Goal: Transaction & Acquisition: Purchase product/service

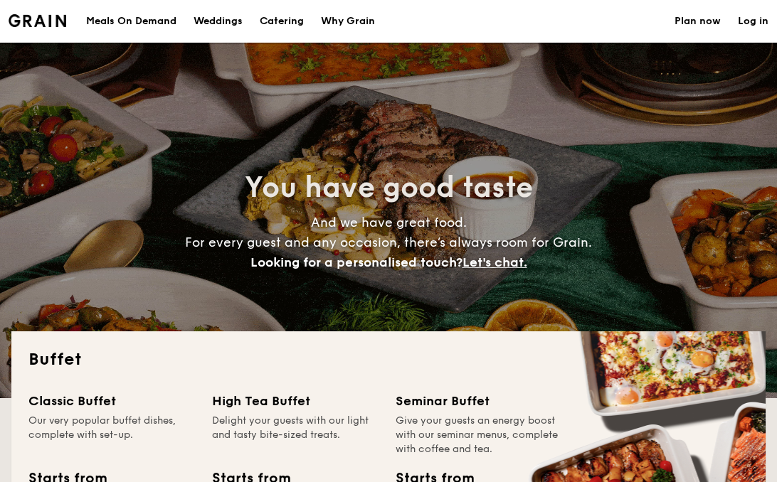
select select
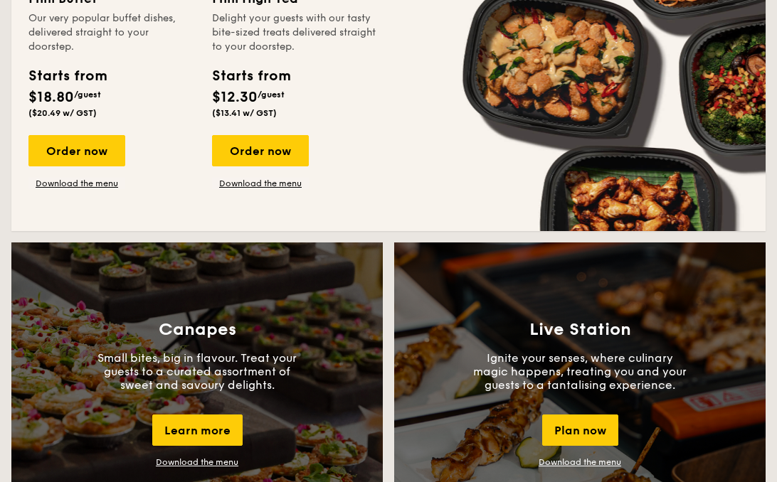
scroll to position [996, 0]
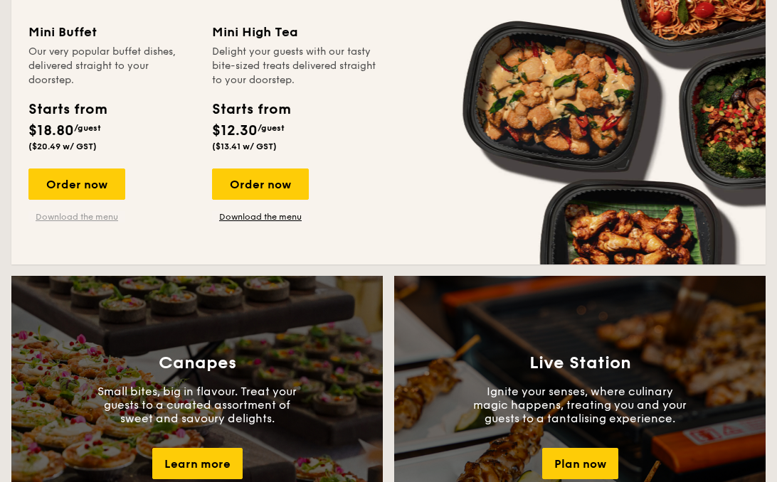
click at [91, 220] on link "Download the menu" at bounding box center [76, 216] width 97 height 11
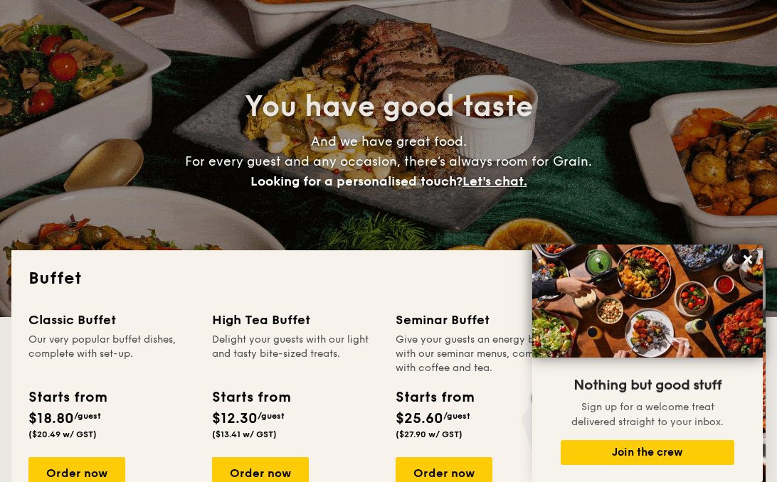
scroll to position [0, 0]
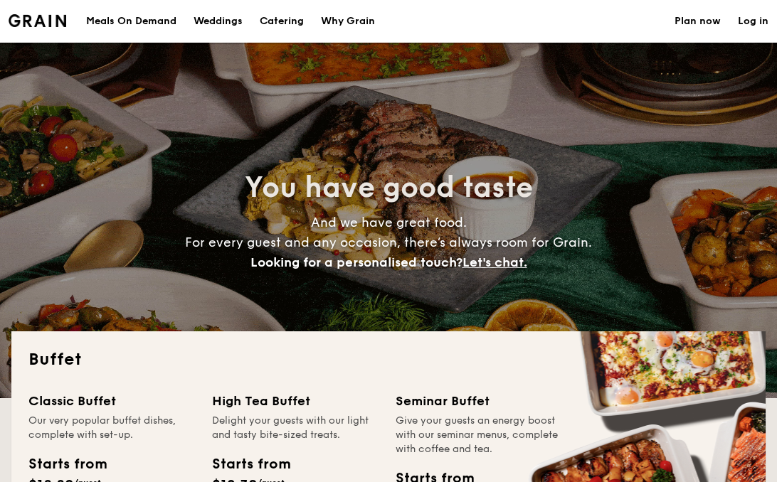
select select
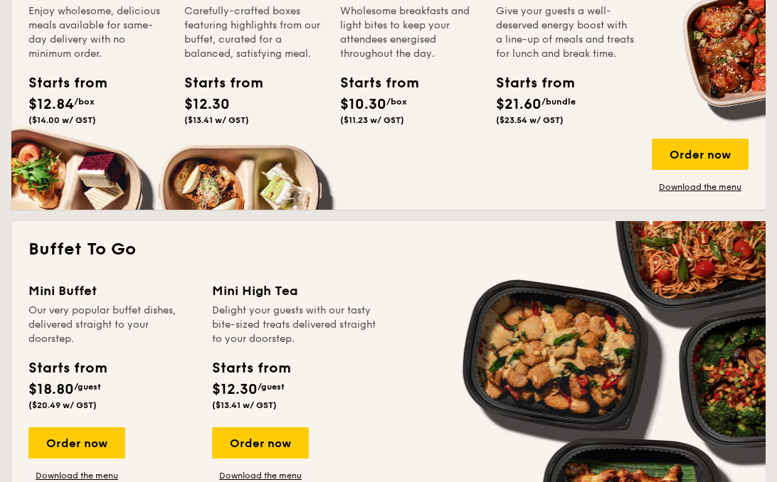
scroll to position [863, 0]
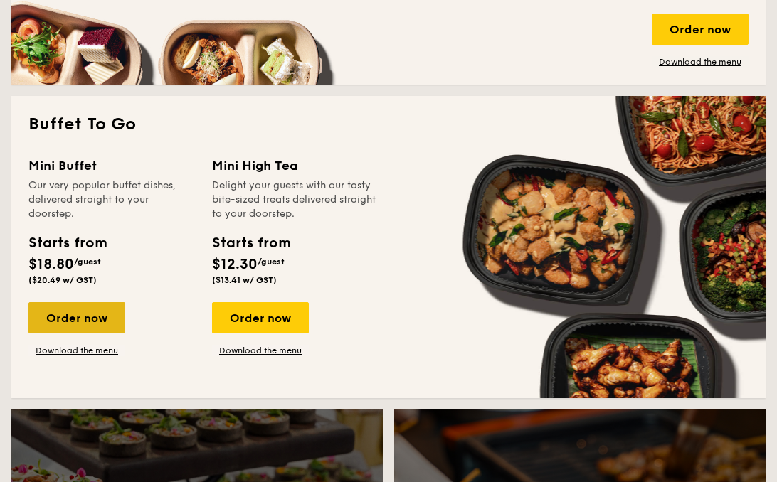
click at [87, 319] on div "Order now" at bounding box center [76, 317] width 97 height 31
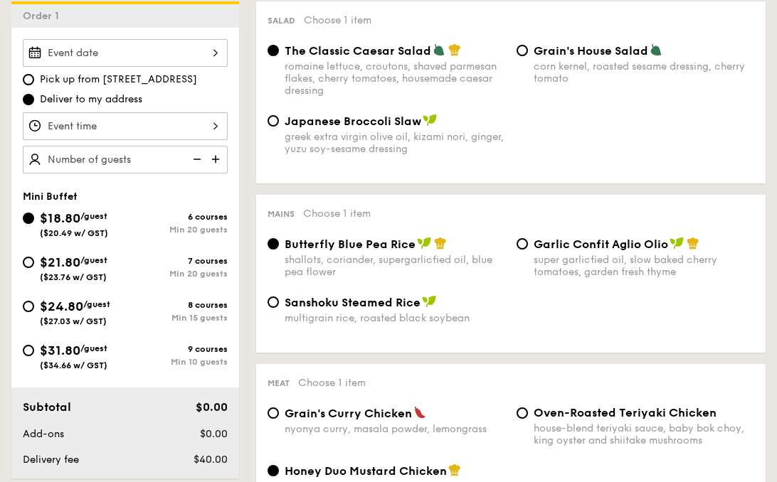
scroll to position [400, 0]
click at [36, 260] on div "$21.80 /guest ($23.76 w/ GST)" at bounding box center [74, 267] width 102 height 30
click at [34, 260] on input "$21.80 /guest ($23.76 w/ GST) 7 courses Min 20 guests" at bounding box center [28, 261] width 11 height 11
radio input "true"
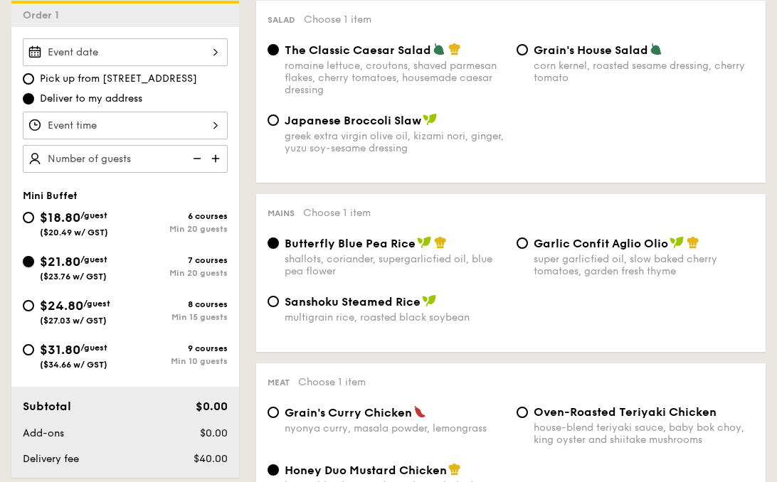
radio input "true"
radio input "false"
radio input "true"
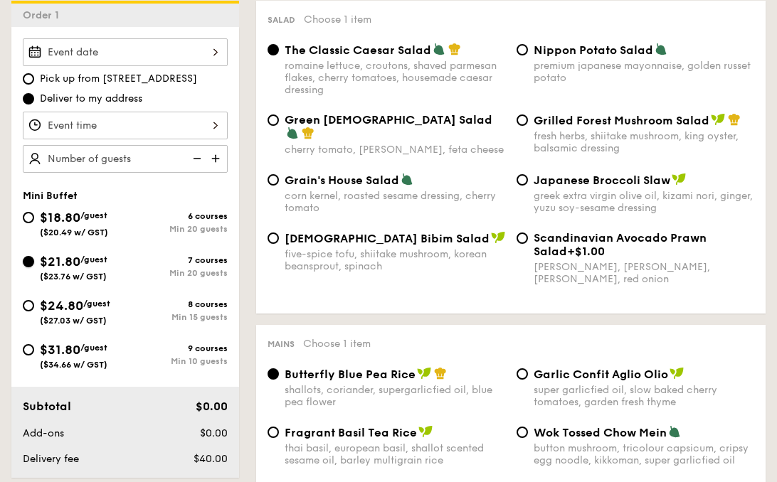
scroll to position [393, 0]
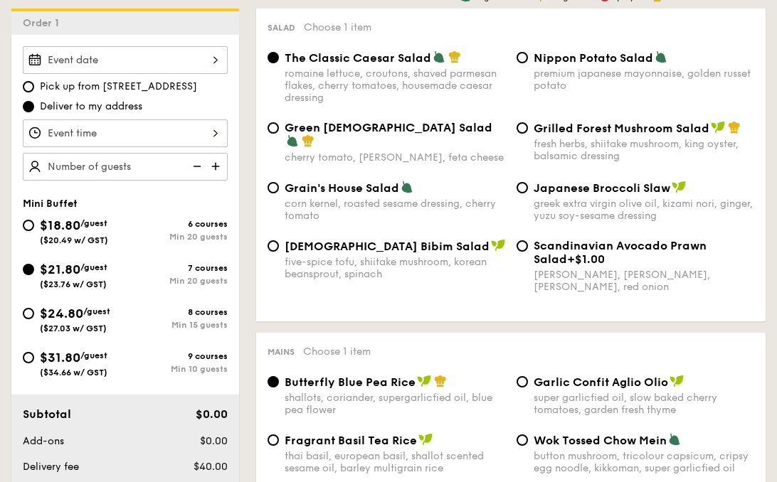
click at [536, 181] on div "Japanese Broccoli Slaw" at bounding box center [643, 188] width 220 height 14
click at [528, 182] on input "Japanese Broccoli Slaw greek extra virgin olive oil, kizami [PERSON_NAME], yuzu…" at bounding box center [521, 187] width 11 height 11
radio input "true"
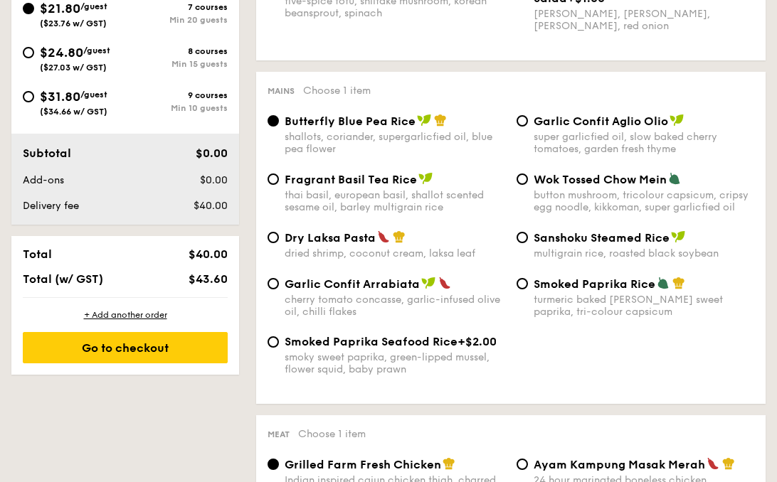
scroll to position [650, 0]
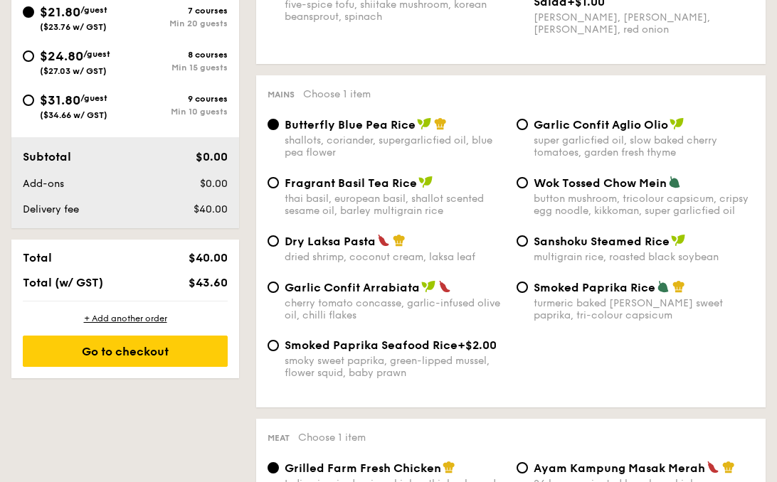
click at [286, 240] on span "Dry Laksa Pasta" at bounding box center [329, 242] width 91 height 14
click at [279, 240] on input "Dry Laksa Pasta dried shrimp, coconut cream, laksa leaf" at bounding box center [272, 240] width 11 height 11
radio input "true"
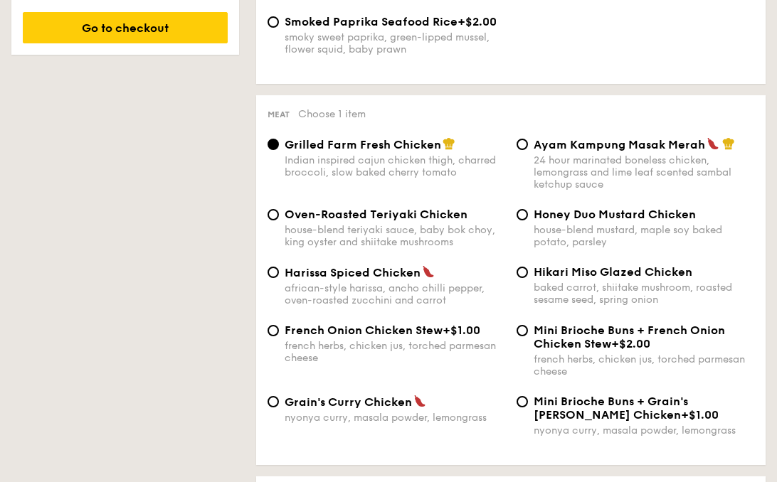
scroll to position [1024, 0]
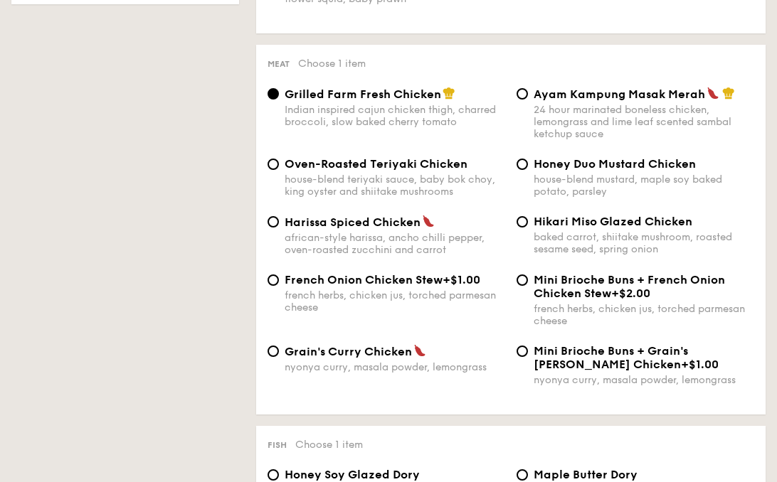
click at [563, 169] on span "Honey Duo Mustard Chicken" at bounding box center [614, 164] width 162 height 14
click at [528, 169] on input "Honey Duo Mustard Chicken house-blend mustard, maple soy baked potato, parsley" at bounding box center [521, 164] width 11 height 11
radio input "true"
click at [554, 237] on div "baked carrot, shiitake mushroom, roasted sesame seed, spring onion" at bounding box center [643, 243] width 220 height 24
click at [528, 228] on input "Hikari Miso Glazed Chicken baked carrot, shiitake mushroom, roasted sesame seed…" at bounding box center [521, 221] width 11 height 11
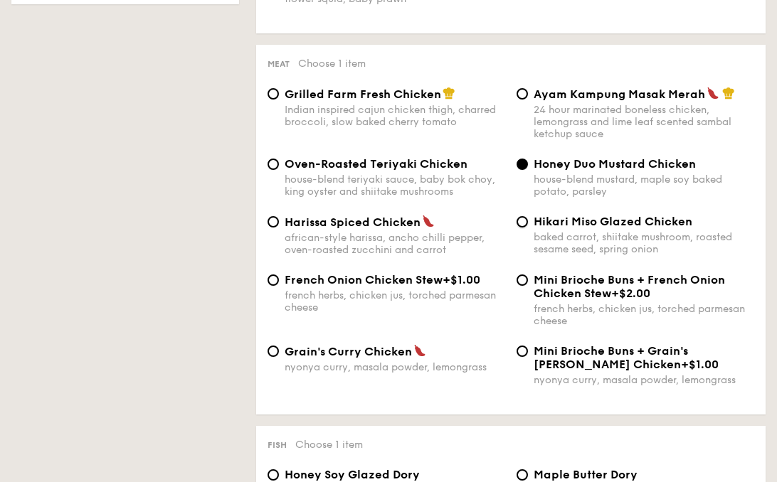
radio input "true"
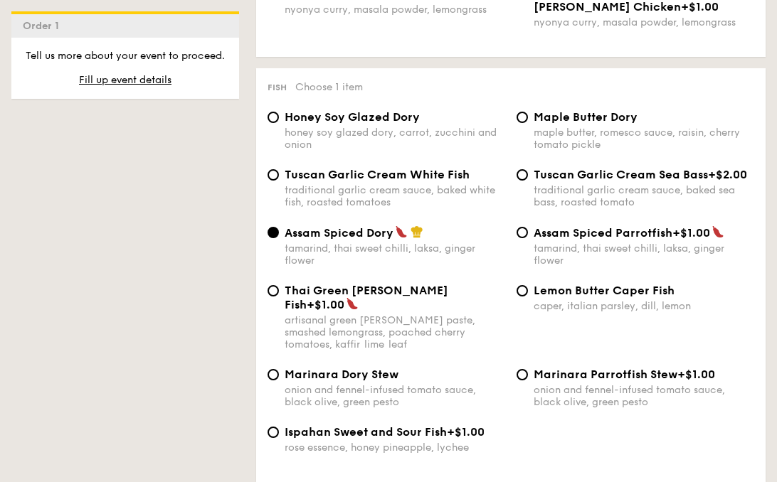
scroll to position [1397, 0]
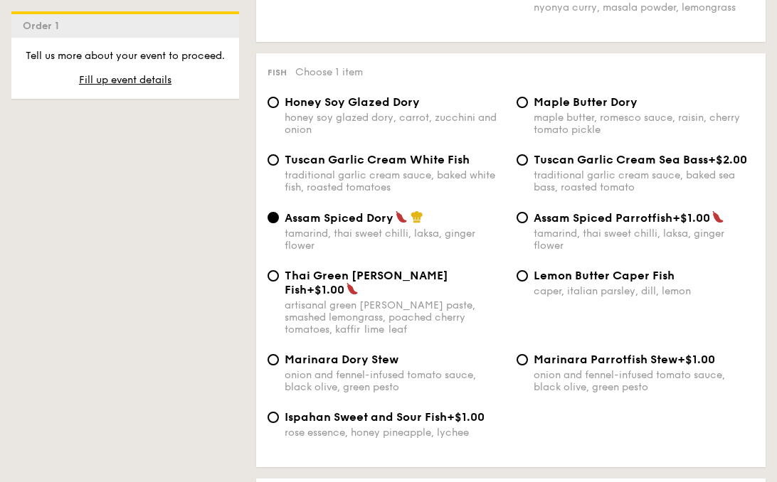
click at [423, 181] on div "traditional garlic cream sauce, baked white fish, roasted tomatoes" at bounding box center [394, 181] width 220 height 24
click at [279, 166] on input "Tuscan Garlic Cream White Fish traditional garlic cream sauce, baked white fish…" at bounding box center [272, 159] width 11 height 11
radio input "true"
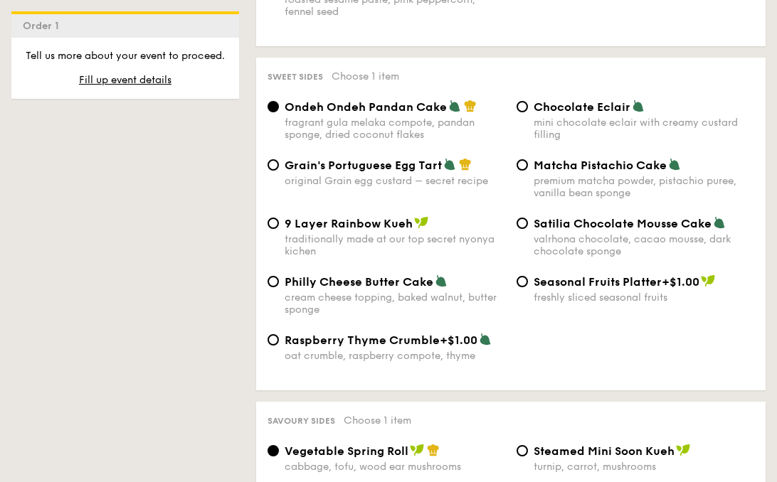
scroll to position [2158, 0]
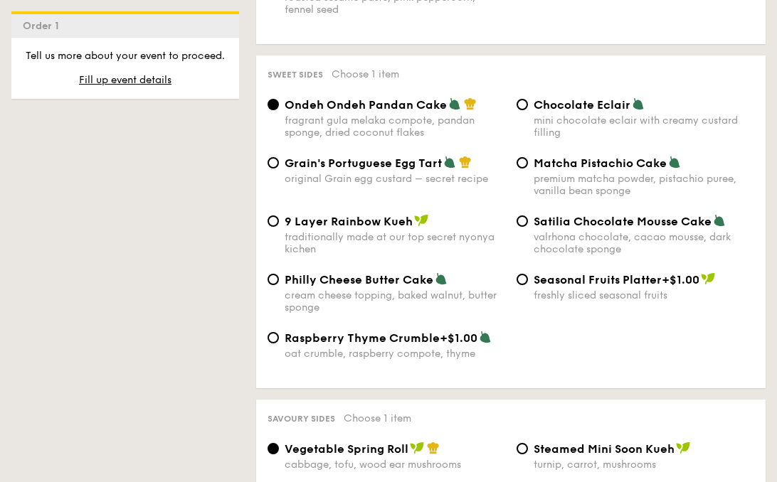
click at [547, 98] on span "Chocolate Eclair" at bounding box center [581, 105] width 97 height 14
click at [528, 99] on input "Chocolate Eclair mini chocolate eclair with creamy custard filling" at bounding box center [521, 104] width 11 height 11
radio input "true"
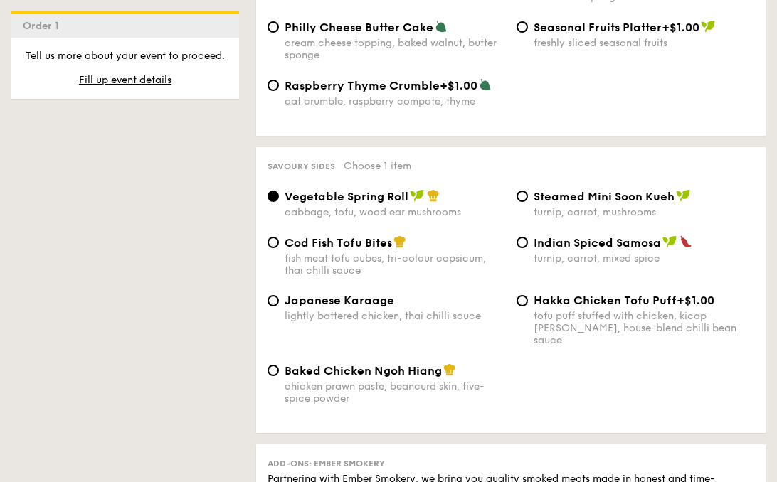
scroll to position [2417, 0]
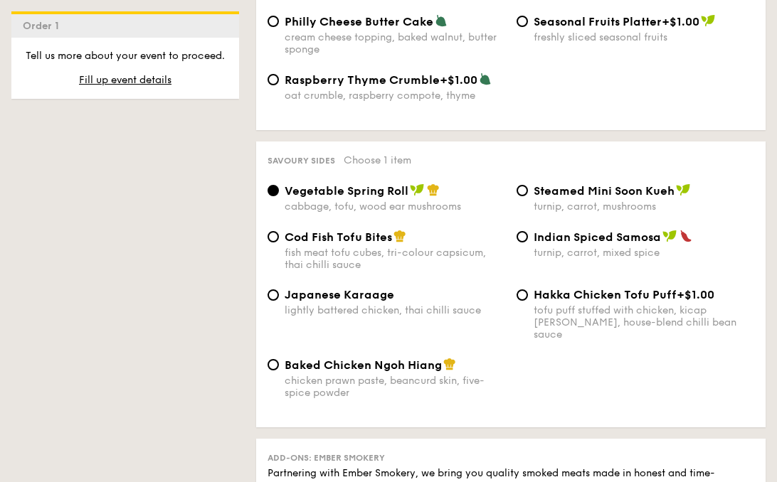
click at [548, 232] on span "Indian Spiced Samosa" at bounding box center [596, 237] width 127 height 14
click at [528, 232] on input "Indian Spiced Samosa turnip, carrot, mixed spice" at bounding box center [521, 236] width 11 height 11
radio input "true"
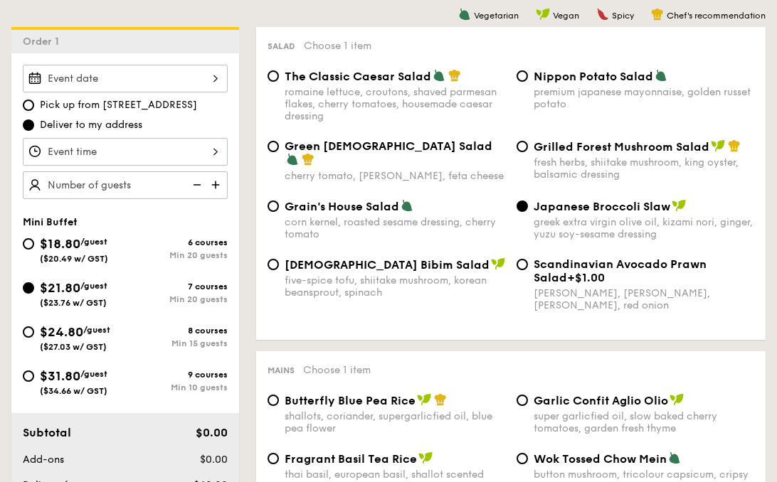
scroll to position [375, 0]
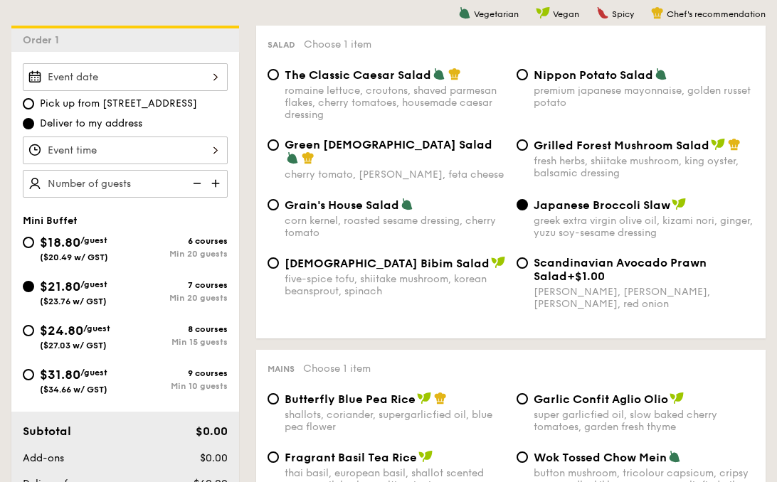
click at [44, 335] on span "$24.80" at bounding box center [61, 331] width 43 height 16
click at [34, 335] on input "$24.80 /guest ($27.03 w/ GST) 8 courses Min 15 guests" at bounding box center [28, 330] width 11 height 11
radio input "true"
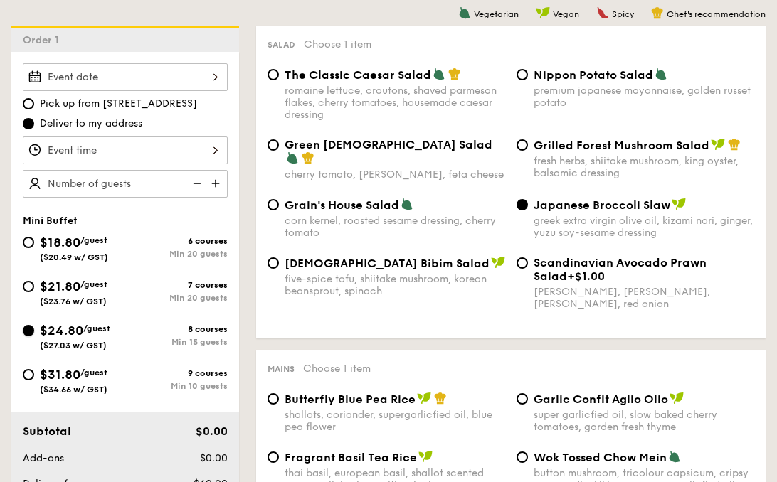
radio input "true"
radio input "false"
radio input "true"
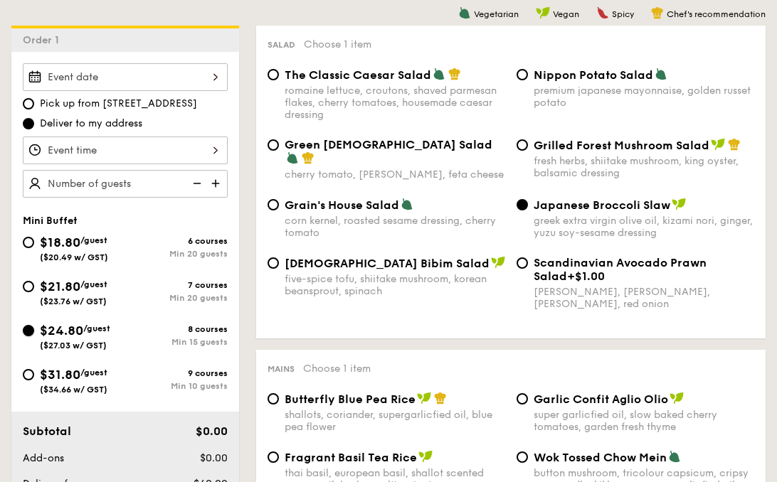
radio input "true"
click at [577, 209] on span "Japanese Broccoli Slaw" at bounding box center [601, 205] width 137 height 14
click at [528, 209] on input "Japanese Broccoli Slaw greek extra virgin olive oil, kizami [PERSON_NAME], yuzu…" at bounding box center [521, 204] width 11 height 11
radio input "true"
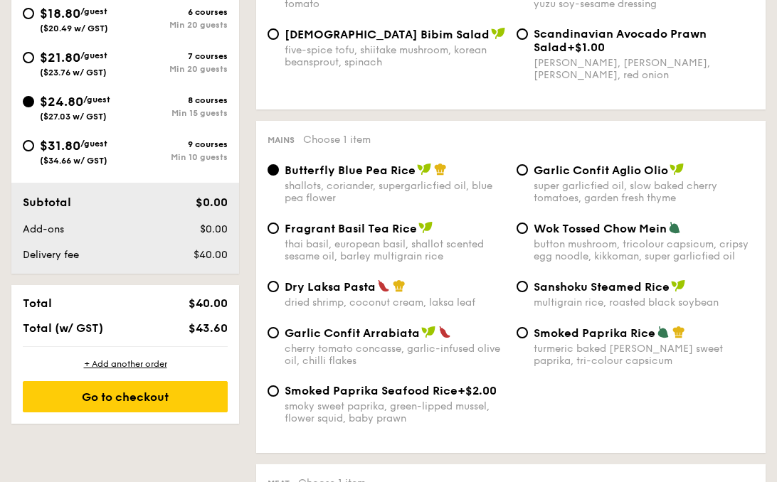
scroll to position [609, 0]
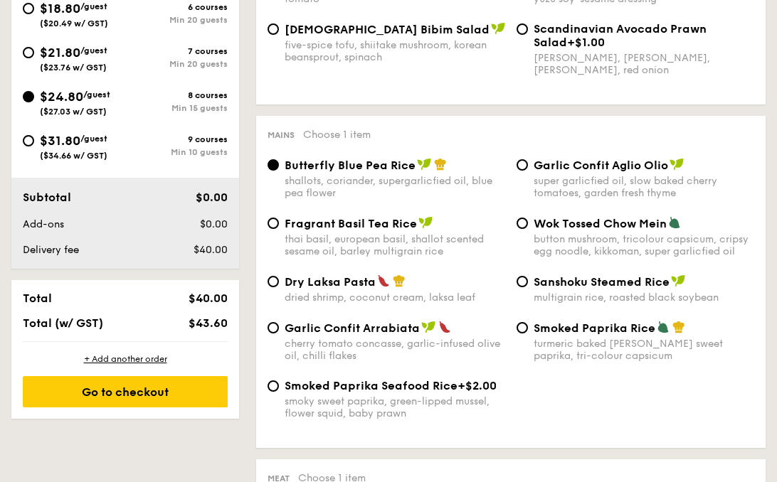
click at [361, 287] on span "Dry Laksa Pasta" at bounding box center [329, 282] width 91 height 14
click at [279, 287] on input "Dry Laksa Pasta dried shrimp, coconut cream, laksa leaf" at bounding box center [272, 281] width 11 height 11
radio input "true"
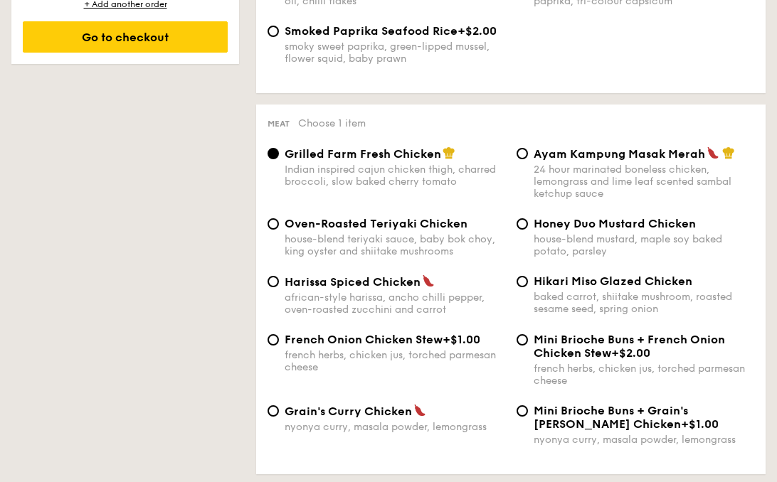
scroll to position [972, 0]
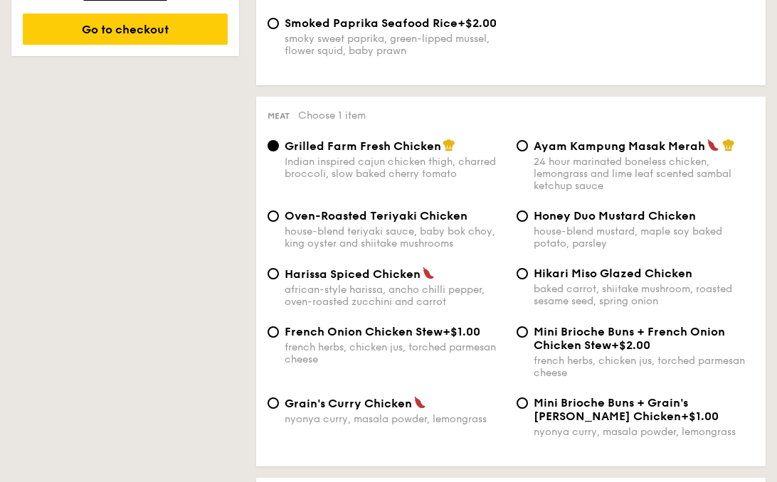
click at [511, 228] on div "Honey Duo Mustard Chicken house-blend mustard, maple soy baked potato, parsley" at bounding box center [635, 229] width 249 height 41
click at [531, 223] on div "Honey Duo Mustard Chicken house-blend mustard, maple soy baked potato, parsley" at bounding box center [635, 229] width 249 height 41
click at [528, 223] on div "Honey Duo Mustard Chicken house-blend mustard, maple soy baked potato, parsley" at bounding box center [635, 229] width 249 height 41
click at [525, 221] on input "Honey Duo Mustard Chicken house-blend mustard, maple soy baked potato, parsley" at bounding box center [521, 216] width 11 height 11
radio input "true"
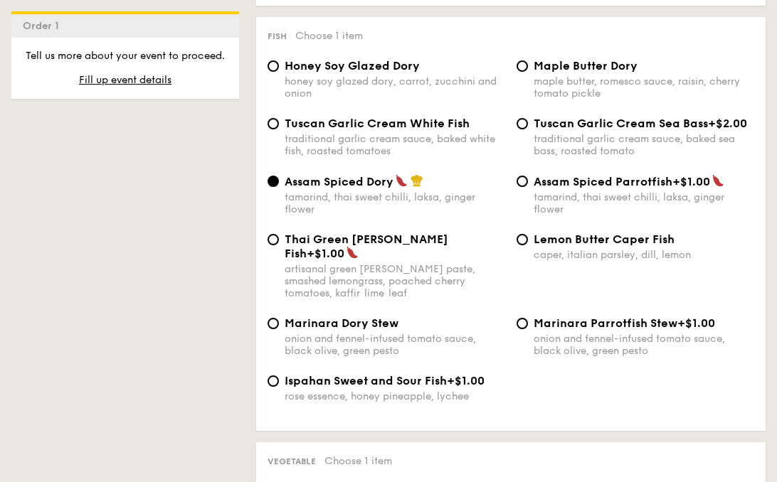
scroll to position [1454, 0]
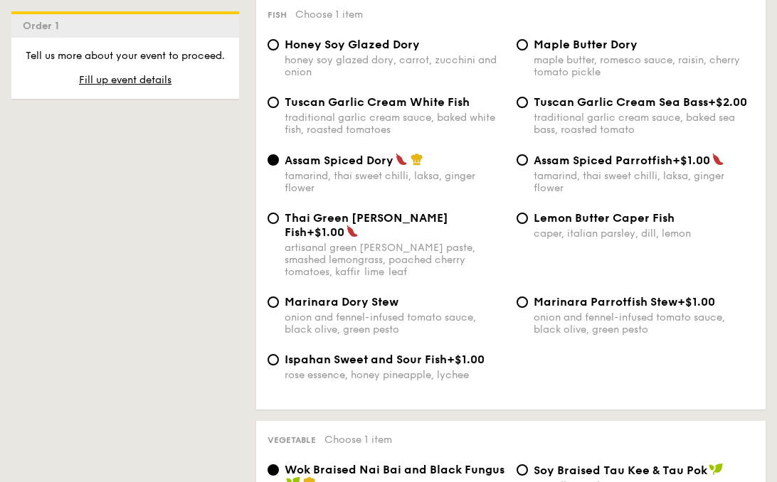
click at [383, 132] on div "traditional garlic cream sauce, baked white fish, roasted tomatoes" at bounding box center [394, 124] width 220 height 24
click at [279, 108] on input "Tuscan Garlic Cream White Fish traditional garlic cream sauce, baked white fish…" at bounding box center [272, 102] width 11 height 11
radio input "true"
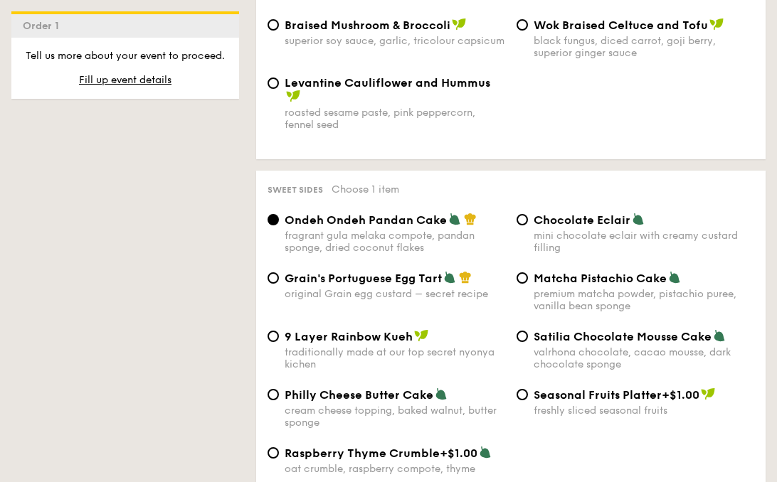
scroll to position [2088, 0]
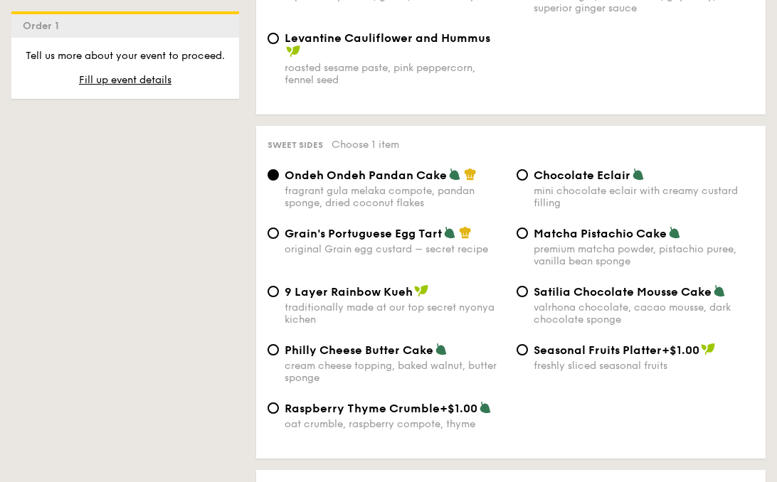
click at [539, 185] on div "mini chocolate eclair with creamy custard filling" at bounding box center [643, 197] width 220 height 24
click at [528, 173] on input "Chocolate Eclair mini chocolate eclair with creamy custard filling" at bounding box center [521, 174] width 11 height 11
radio input "true"
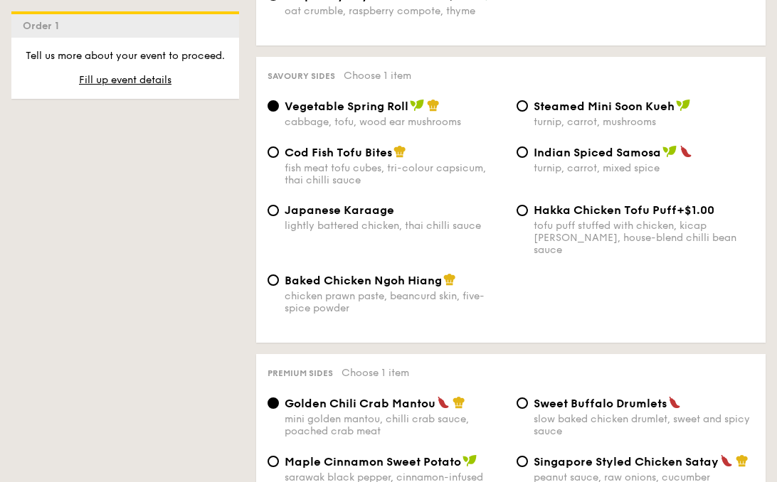
scroll to position [2496, 0]
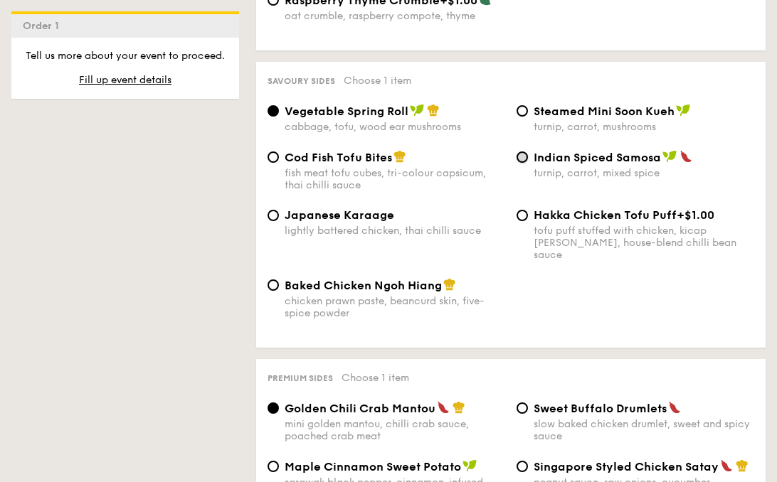
click at [524, 151] on input "Indian Spiced Samosa turnip, carrot, mixed spice" at bounding box center [521, 156] width 11 height 11
radio input "true"
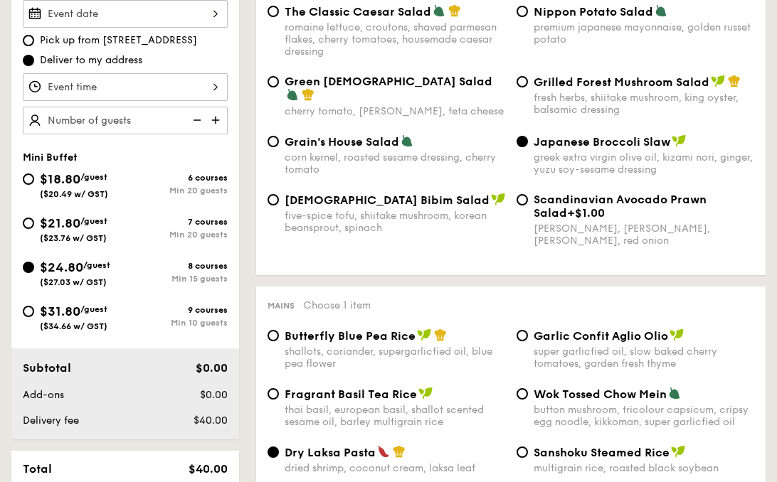
scroll to position [435, 0]
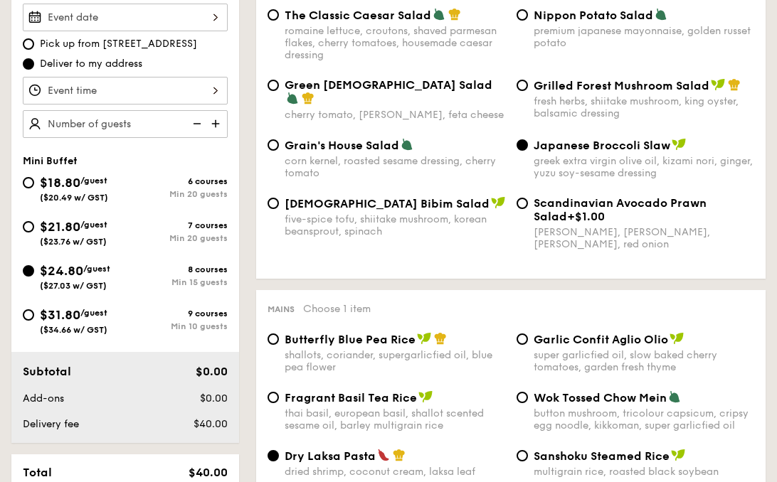
click at [213, 126] on img at bounding box center [216, 123] width 21 height 27
click at [194, 122] on img at bounding box center [195, 123] width 21 height 27
type input "20 guests"
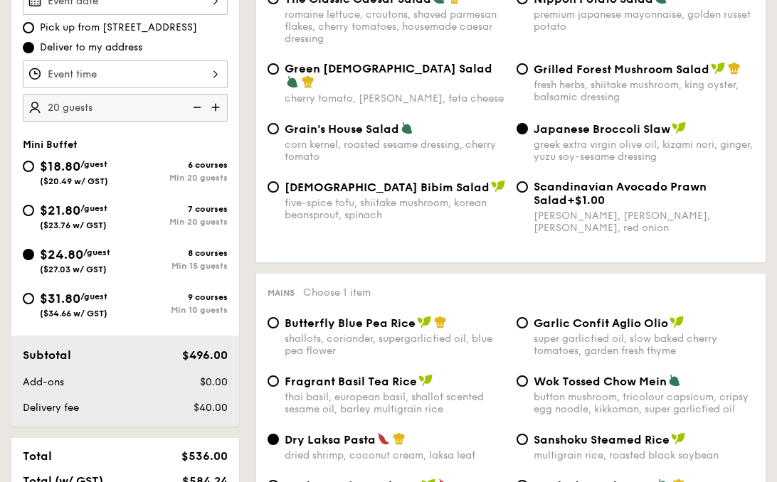
scroll to position [452, 0]
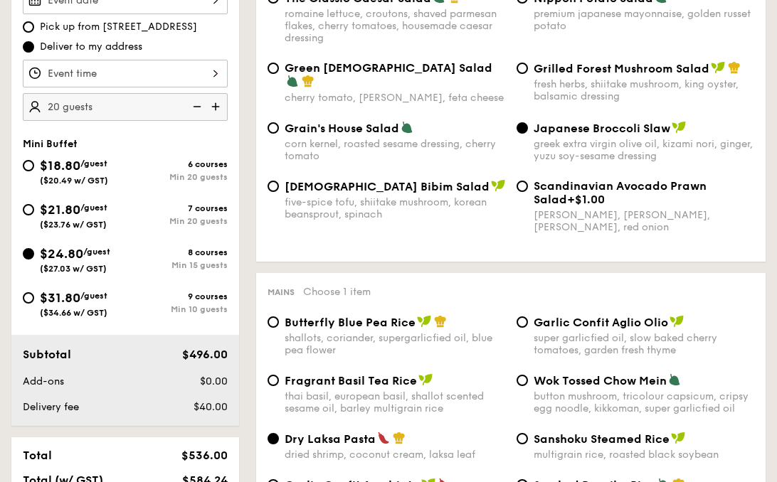
click at [196, 78] on div at bounding box center [125, 74] width 205 height 28
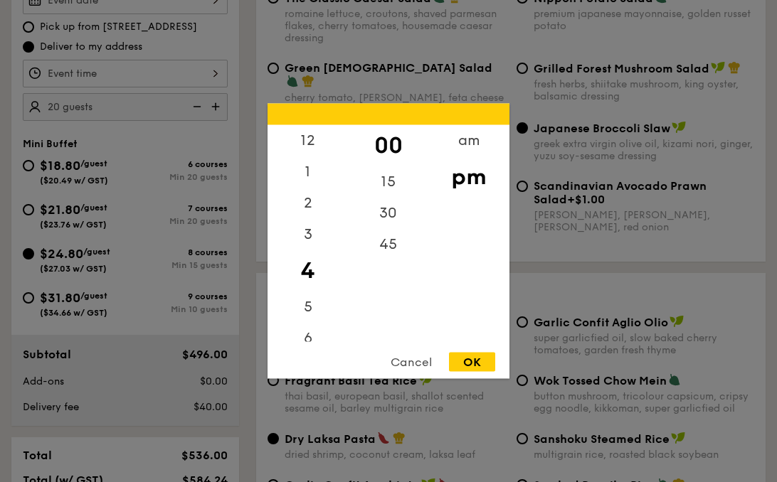
click at [425, 353] on div "Cancel" at bounding box center [411, 362] width 70 height 19
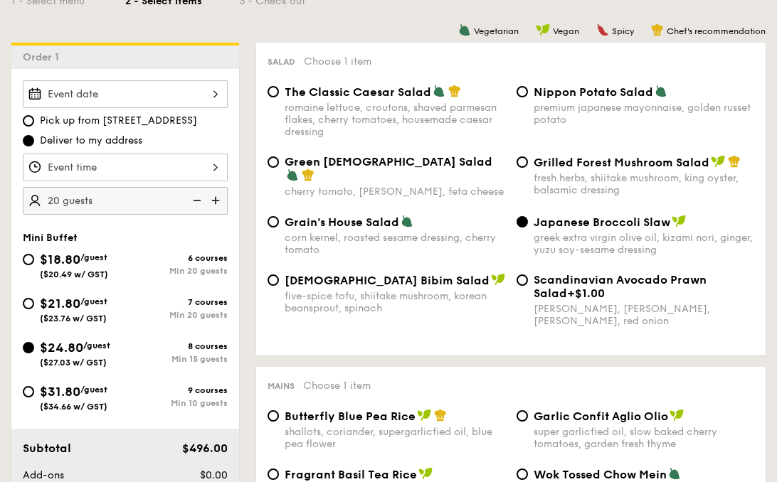
scroll to position [304, 0]
